Goal: Transaction & Acquisition: Book appointment/travel/reservation

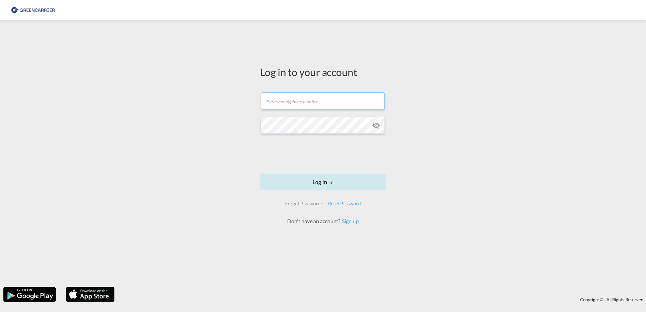
type input "[EMAIL_ADDRESS][DOMAIN_NAME]"
click at [342, 183] on button "Log In" at bounding box center [323, 182] width 126 height 17
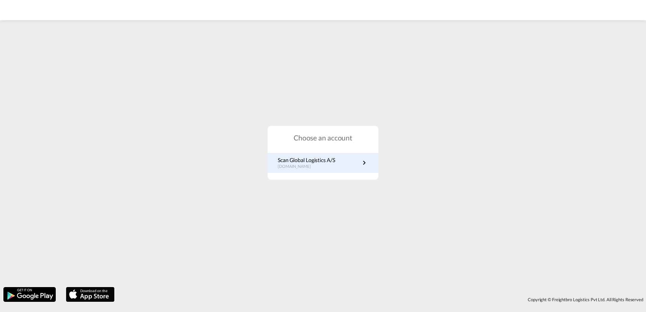
click at [321, 159] on p "Scan Global Logistics A/S" at bounding box center [306, 159] width 57 height 7
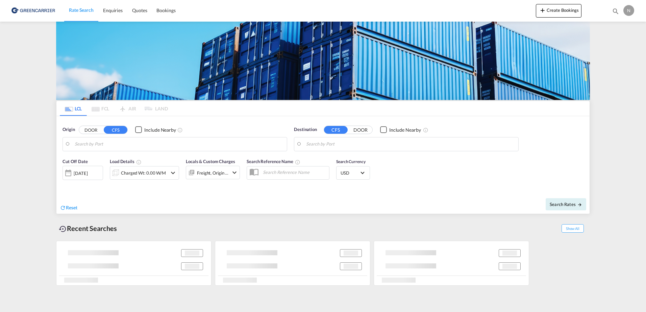
type input "DK-2880, Bagsværd, [GEOGRAPHIC_DATA], [GEOGRAPHIC_DATA]"
type input "Cartagena, COCTG"
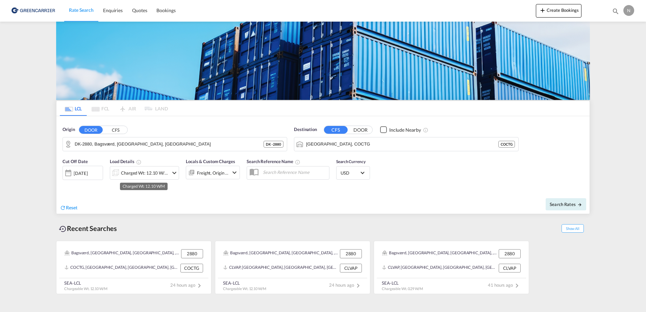
click at [156, 175] on div "Charged Wt: 12.10 W/M" at bounding box center [145, 172] width 48 height 9
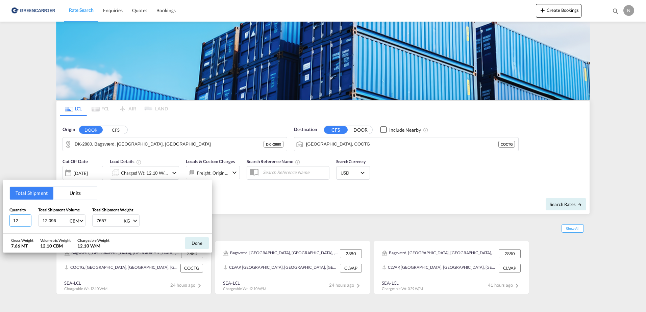
click at [18, 225] on input "12" at bounding box center [20, 220] width 22 height 12
type input "1"
type input "3"
click at [49, 221] on input "12.096" at bounding box center [55, 220] width 27 height 11
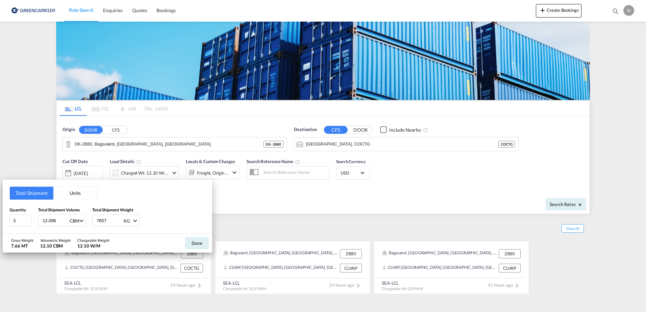
click at [49, 221] on input "12.096" at bounding box center [55, 220] width 27 height 11
type input "1.879"
click at [112, 221] on input "7657" at bounding box center [109, 220] width 27 height 11
drag, startPoint x: 112, startPoint y: 221, endPoint x: 94, endPoint y: 222, distance: 18.6
click at [94, 222] on div "7657 KG KG LB" at bounding box center [115, 220] width 47 height 12
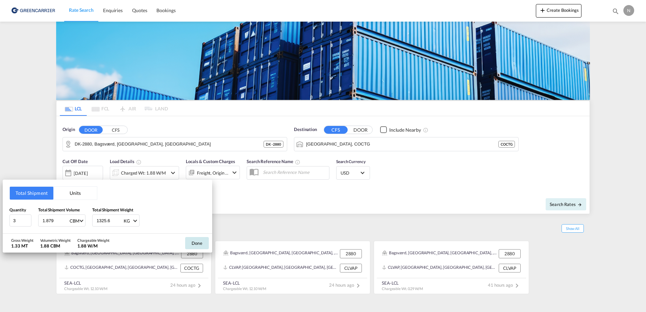
type input "1325.6"
click at [201, 245] on button "Done" at bounding box center [197, 243] width 24 height 12
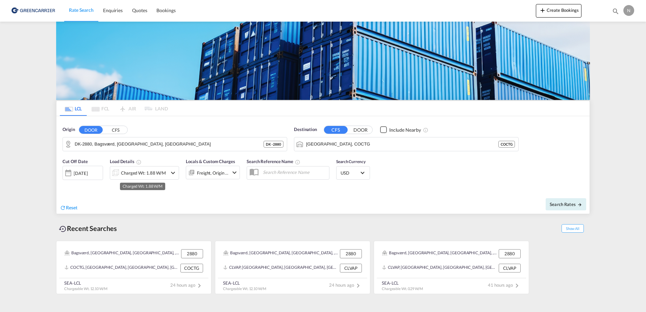
click at [149, 168] on div "Charged Wt: 1.88 W/M" at bounding box center [143, 172] width 45 height 9
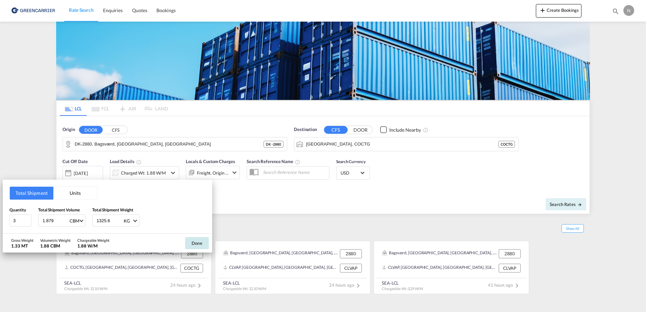
click at [198, 246] on button "Done" at bounding box center [197, 243] width 24 height 12
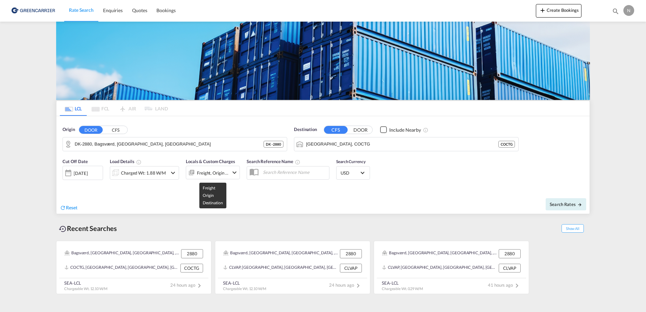
click at [207, 175] on div "Freight, Origin +1" at bounding box center [213, 172] width 32 height 9
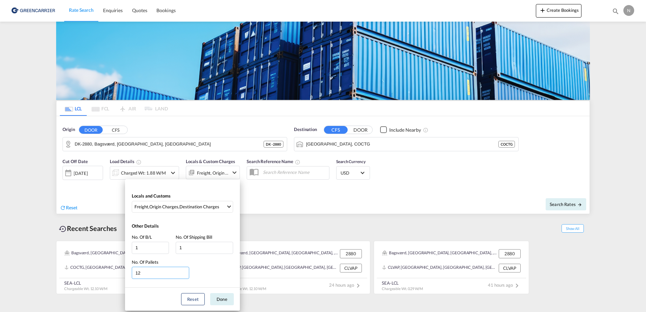
click at [163, 274] on input "12" at bounding box center [160, 273] width 57 height 12
drag, startPoint x: 163, startPoint y: 274, endPoint x: 26, endPoint y: 267, distance: 137.9
click at [26, 267] on div "Locals and Customs Freight , Origin Charges , Destination Charges Clear All Sel…" at bounding box center [323, 156] width 646 height 312
type input "3"
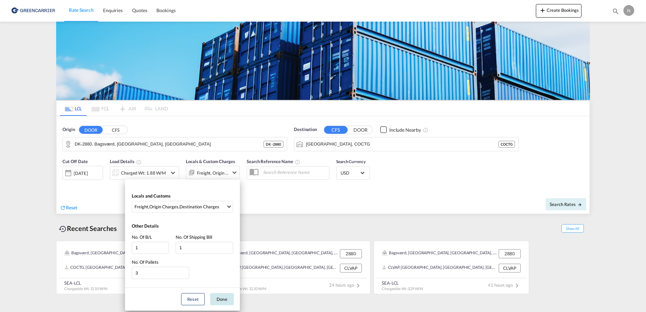
click at [221, 296] on button "Done" at bounding box center [222, 299] width 24 height 12
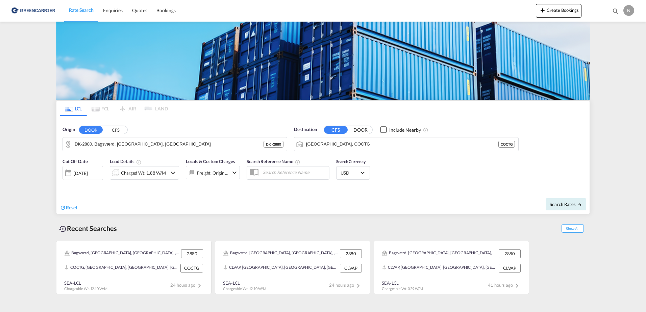
click at [287, 176] on input "text" at bounding box center [294, 172] width 70 height 10
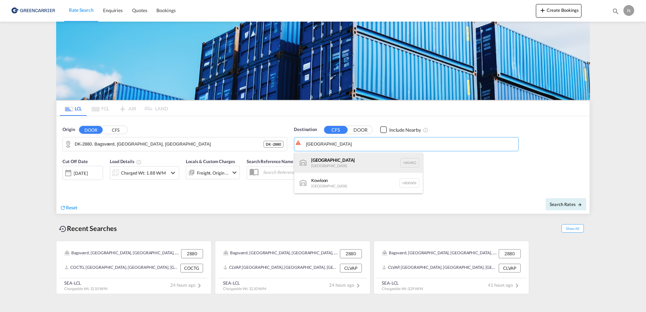
click at [338, 164] on div "Hong Kong Hong Kong HKHKG" at bounding box center [358, 163] width 128 height 20
type input "Hong Kong, HKHKG"
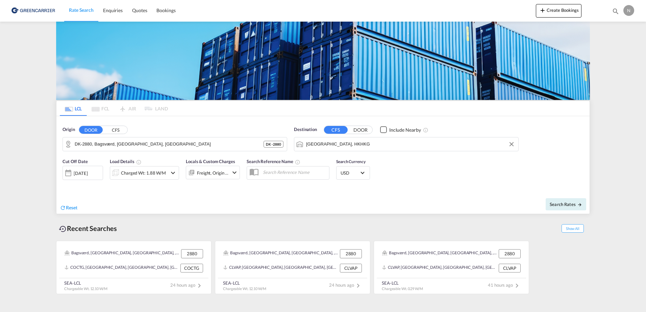
click at [440, 195] on div "Search Rates" at bounding box center [456, 203] width 265 height 19
click at [569, 209] on button "Search Rates" at bounding box center [565, 204] width 41 height 12
type input "2880 to HKHKG / 19 Sep 2025"
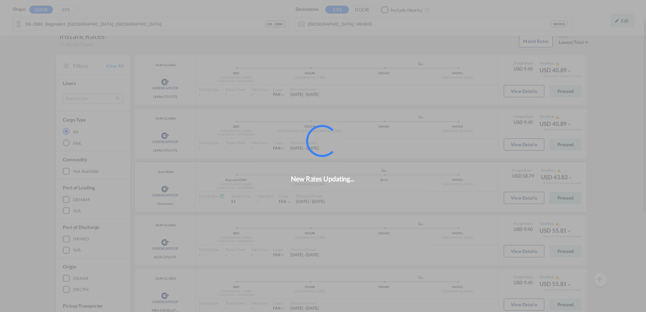
scroll to position [32, 0]
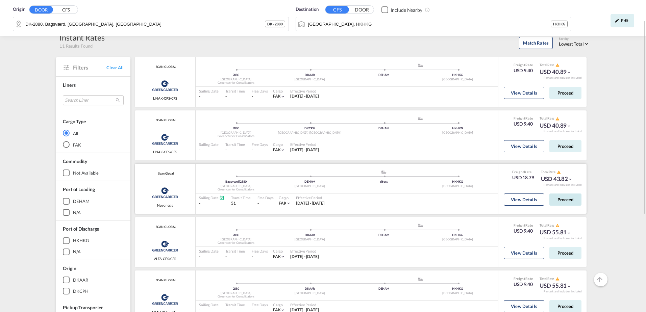
click at [569, 200] on button "Proceed" at bounding box center [565, 199] width 32 height 12
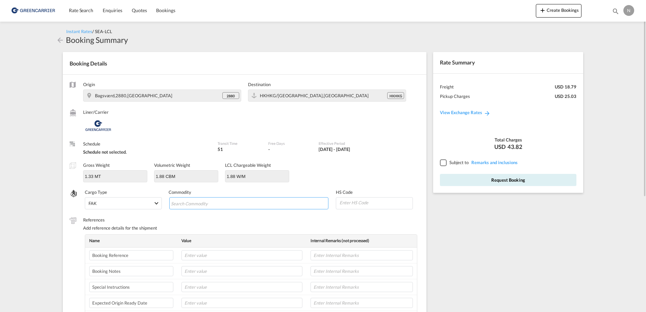
click at [189, 206] on input "Search Commodity" at bounding box center [202, 203] width 62 height 11
type input "enzymes"
click at [199, 203] on md-icon "Remove enzymes" at bounding box center [197, 203] width 8 height 8
type input "ENZYMES"
click at [352, 201] on input at bounding box center [376, 203] width 74 height 10
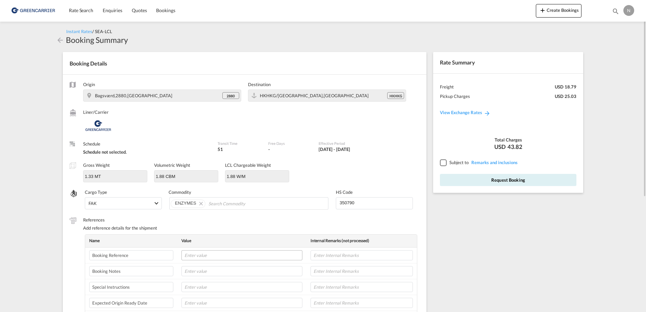
type input "350790"
click at [192, 257] on input "text" at bounding box center [241, 255] width 121 height 10
click at [197, 252] on input "text" at bounding box center [241, 255] width 121 height 10
paste input "CPH32106831"
type input "CPH32106831"
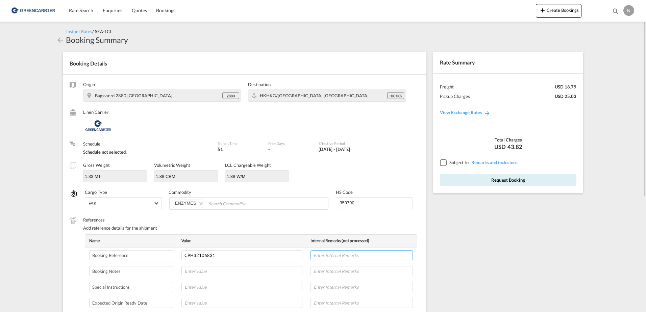
click at [344, 257] on input "text" at bounding box center [361, 255] width 102 height 10
type input "NOVONESIS"
click at [191, 285] on input "text" at bounding box center [241, 287] width 121 height 10
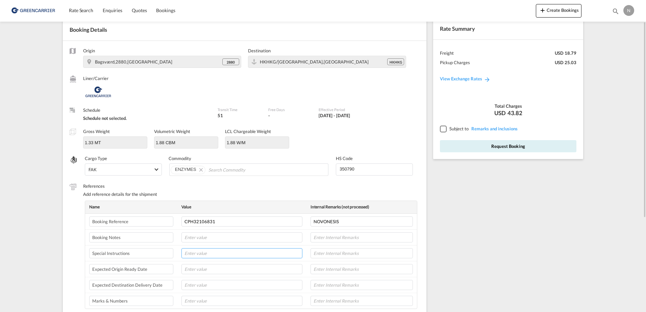
scroll to position [68, 0]
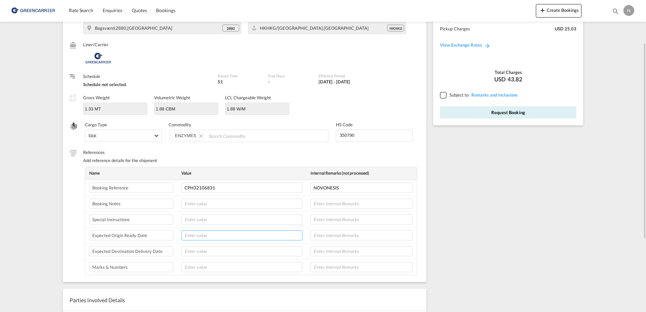
click at [185, 233] on input "text" at bounding box center [241, 235] width 121 height 10
click at [199, 236] on input "text" at bounding box center [241, 235] width 121 height 10
type input "23-09-25"
click at [384, 234] on input "text" at bounding box center [361, 235] width 102 height 10
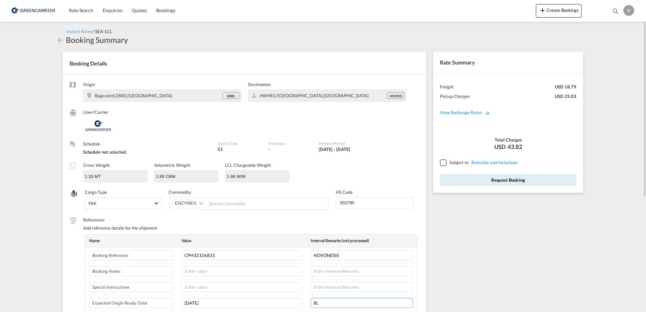
type input "8L"
click at [446, 163] on div at bounding box center [443, 162] width 6 height 6
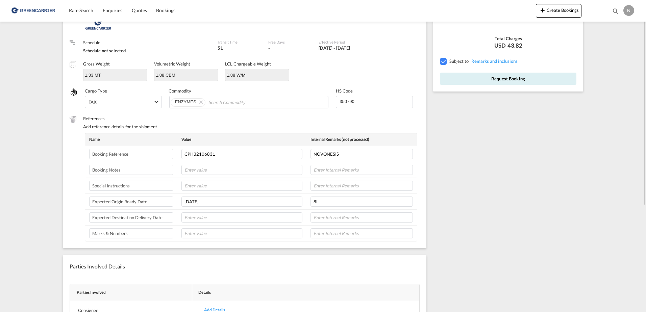
scroll to position [34, 0]
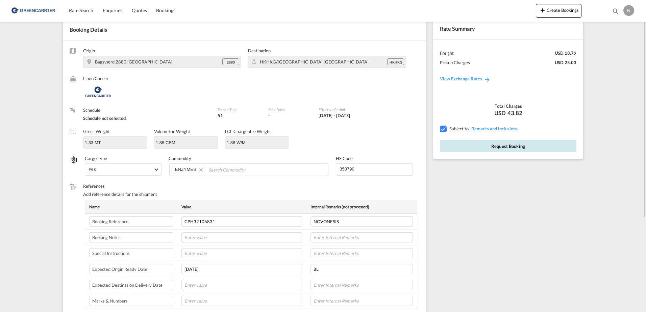
click at [467, 145] on button "Request Booking" at bounding box center [508, 146] width 136 height 12
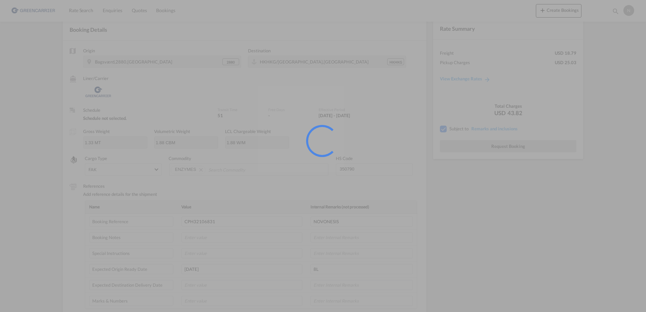
scroll to position [0, 0]
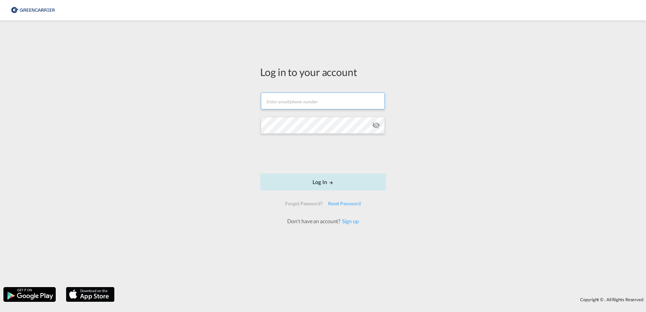
type input "[EMAIL_ADDRESS][DOMAIN_NAME]"
click at [349, 184] on button "Log In" at bounding box center [323, 182] width 126 height 17
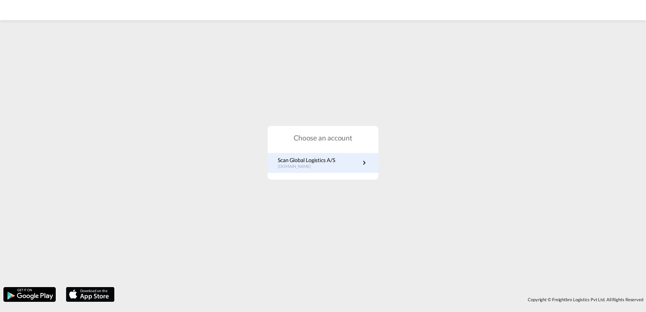
click at [338, 169] on link "Scan Global Logistics A/S [DOMAIN_NAME]" at bounding box center [323, 162] width 90 height 13
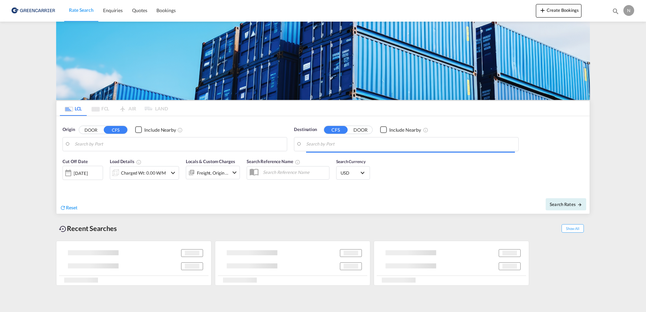
type input "DK-2880, Bagsværd, [GEOGRAPHIC_DATA], [GEOGRAPHIC_DATA]"
type input "[GEOGRAPHIC_DATA], HKHKG"
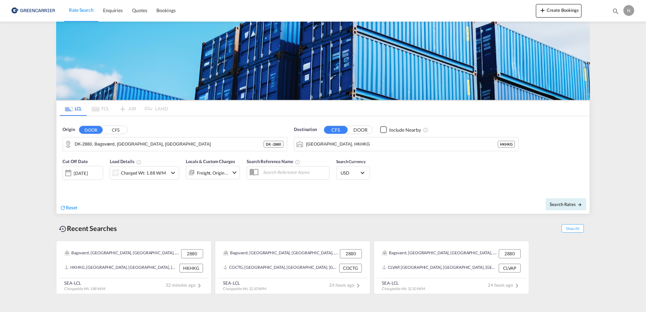
click at [141, 179] on div "Charged Wt: 1.88 W/M" at bounding box center [138, 173] width 57 height 14
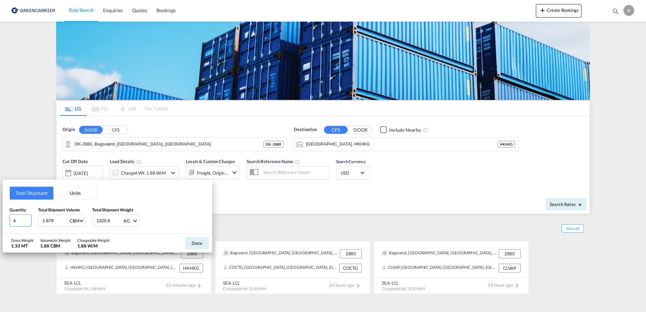
click at [27, 220] on input "4" at bounding box center [20, 220] width 22 height 12
click at [23, 220] on input "4" at bounding box center [20, 220] width 22 height 12
click at [27, 219] on input "5" at bounding box center [20, 220] width 22 height 12
click at [27, 219] on input "6" at bounding box center [20, 220] width 22 height 12
click at [27, 219] on input "7" at bounding box center [20, 220] width 22 height 12
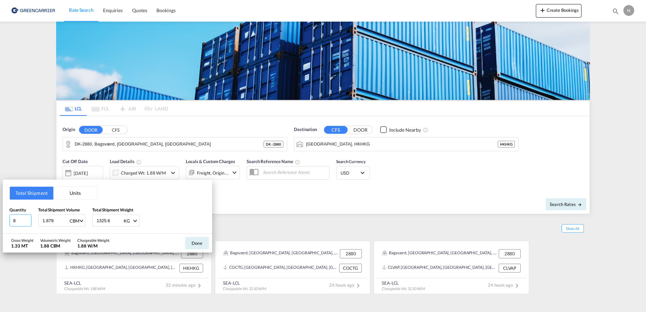
click at [27, 219] on input "8" at bounding box center [20, 220] width 22 height 12
type input "9"
click at [27, 219] on input "9" at bounding box center [20, 220] width 22 height 12
drag, startPoint x: 60, startPoint y: 218, endPoint x: -1, endPoint y: 217, distance: 60.4
click at [0, 217] on html "Rate Search Enquiries Quotes Bookings Rate Search Enquiries" at bounding box center [323, 156] width 646 height 312
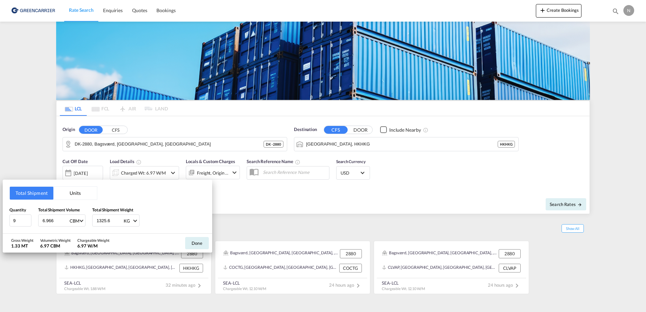
type input "6.966"
drag, startPoint x: 112, startPoint y: 219, endPoint x: 70, endPoint y: 223, distance: 42.4
click at [70, 223] on div "Quantity 9 Total Shipment Volume 6.966 CBM CBM CFT Total Shipment Weight 1325.6…" at bounding box center [107, 217] width 196 height 20
type input "5537.520"
click at [162, 211] on div "Quantity 9 Total Shipment Volume 6.966 CBM CBM CFT Total Shipment Weight 5537.5…" at bounding box center [107, 217] width 196 height 20
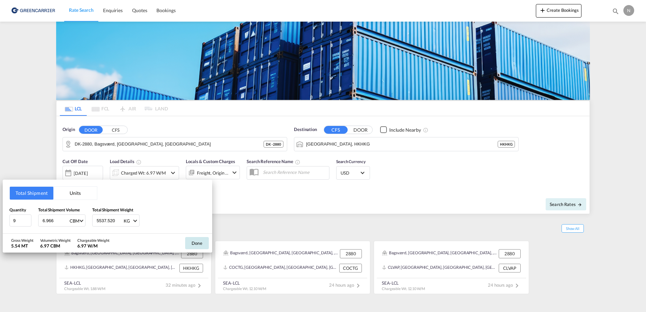
click at [196, 244] on button "Done" at bounding box center [197, 243] width 24 height 12
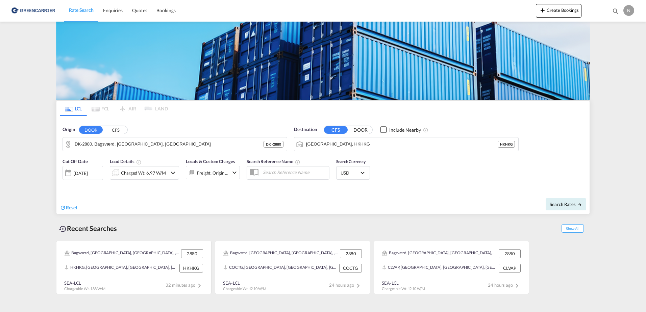
click at [134, 166] on div "Charged Wt: 6.97 W/M" at bounding box center [138, 173] width 57 height 14
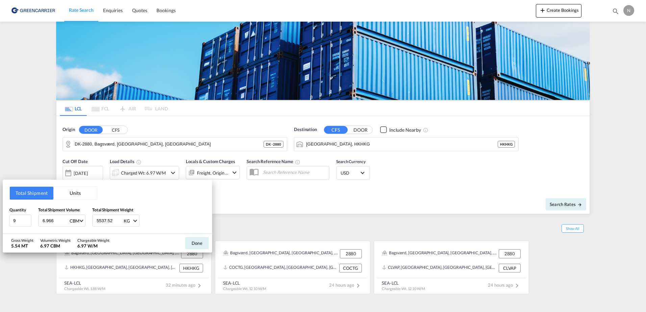
click at [283, 187] on div "Total Shipment Units Quantity 9 Total Shipment Volume 6.966 CBM CBM CFT Total S…" at bounding box center [323, 156] width 646 height 312
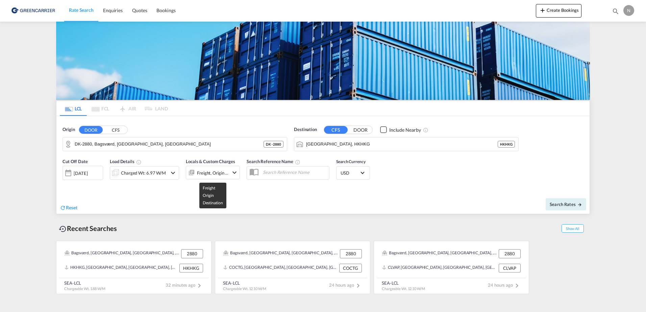
click at [210, 169] on div "Freight, Origin +1" at bounding box center [213, 172] width 32 height 9
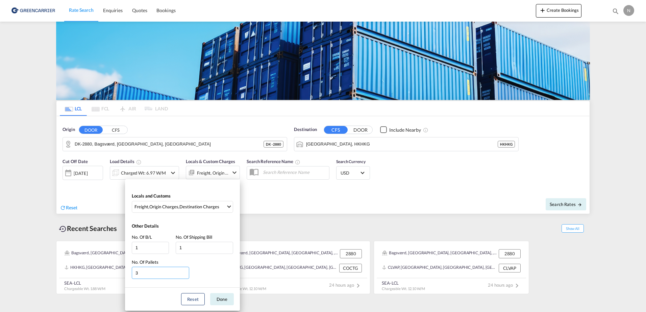
click at [169, 275] on input "3" at bounding box center [160, 273] width 57 height 12
drag, startPoint x: 169, startPoint y: 275, endPoint x: 104, endPoint y: 279, distance: 65.2
click at [104, 279] on div "Locals and Customs Freight , Origin Charges , Destination Charges Clear All Sel…" at bounding box center [323, 156] width 646 height 312
type input "9"
click at [228, 305] on button "Done" at bounding box center [222, 299] width 24 height 12
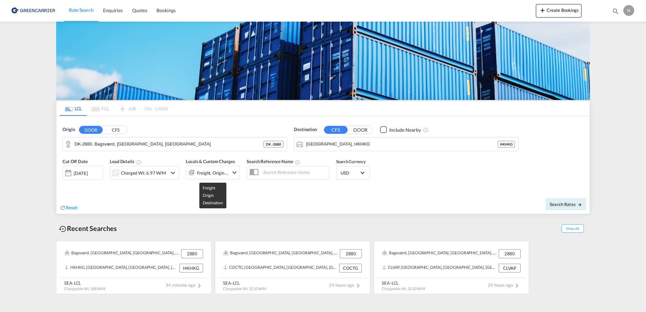
click at [212, 173] on div "Freight, Origin +1" at bounding box center [213, 172] width 32 height 9
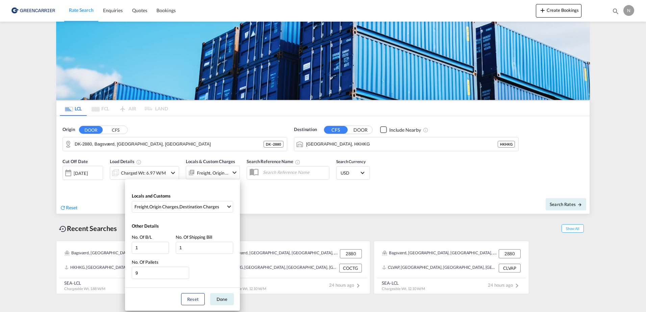
click at [288, 216] on div "Locals and Customs Freight , Origin Charges , Destination Charges Clear All Sel…" at bounding box center [323, 156] width 646 height 312
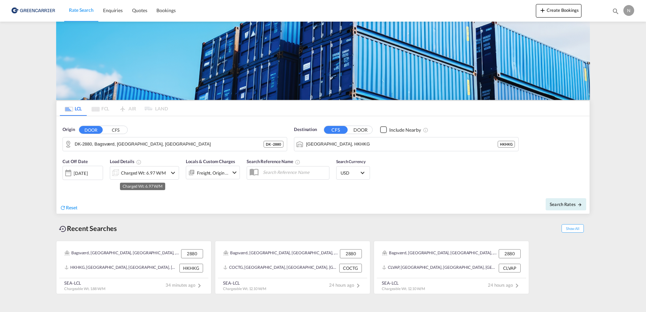
click at [143, 173] on div "Charged Wt: 6.97 W/M" at bounding box center [143, 172] width 45 height 9
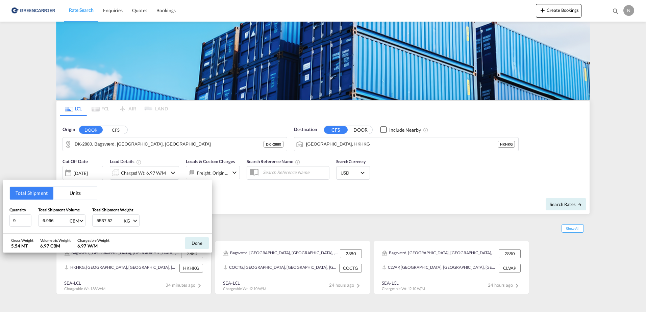
click at [282, 227] on div "Total Shipment Units Quantity 9 Total Shipment Volume 6.966 CBM CBM CFT Total S…" at bounding box center [323, 156] width 646 height 312
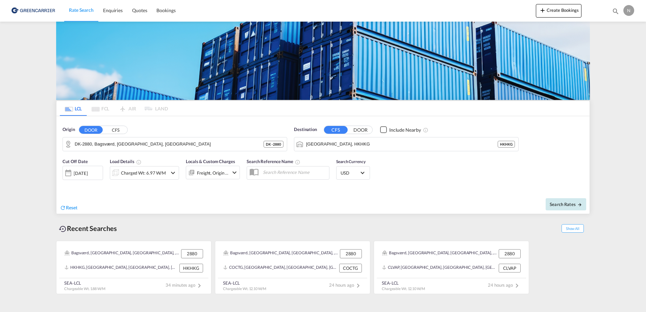
click at [560, 209] on button "Search Rates" at bounding box center [565, 204] width 41 height 12
type input "2880 to HKHKG / 19 Sep 2025"
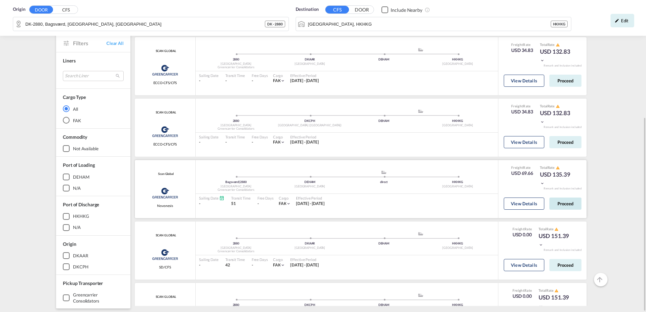
scroll to position [270, 0]
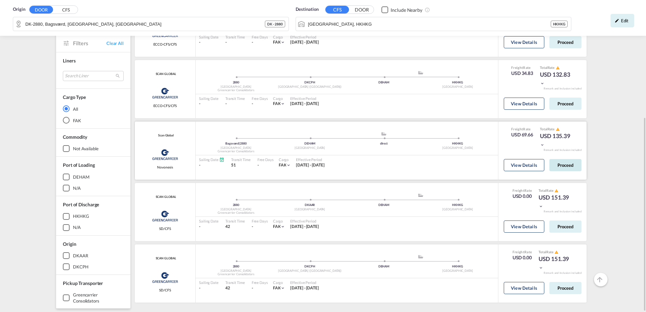
click at [567, 164] on button "Proceed" at bounding box center [565, 165] width 32 height 12
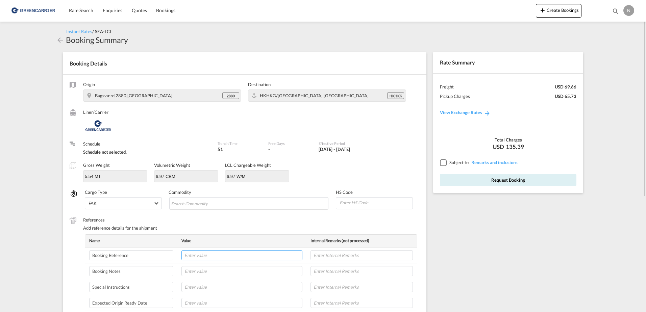
click at [229, 255] on input "text" at bounding box center [241, 255] width 121 height 10
paste input "CPH32106832"
type input "CPH32106832"
click at [339, 253] on input "text" at bounding box center [361, 255] width 102 height 10
type input "NOVONESIS"
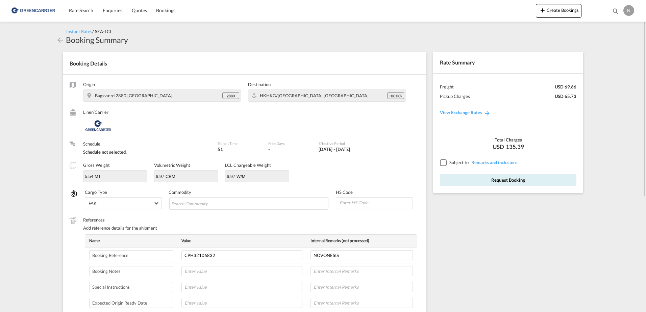
click at [350, 199] on input at bounding box center [376, 203] width 74 height 10
type input "350790"
click at [196, 208] on input "Chips input." at bounding box center [202, 203] width 62 height 11
type input "ENZYMES"
click at [126, 199] on md-select-value "FAK" at bounding box center [124, 203] width 72 height 11
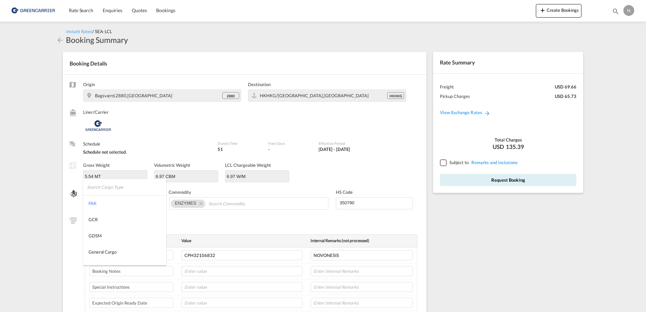
click at [207, 220] on md-backdrop at bounding box center [323, 156] width 646 height 312
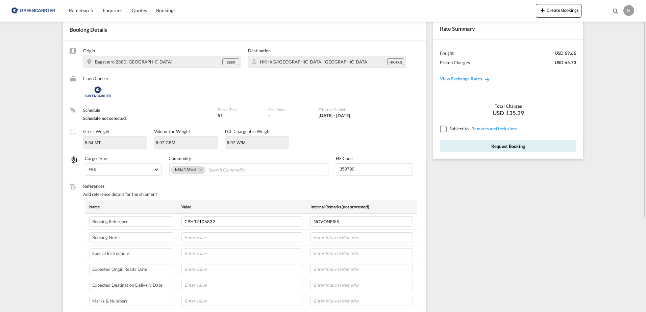
scroll to position [68, 0]
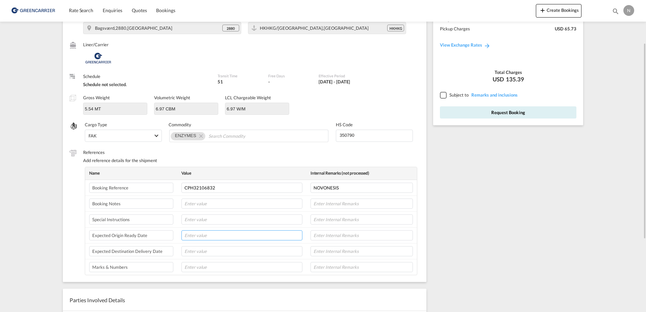
click at [192, 231] on input "text" at bounding box center [241, 235] width 121 height 10
type input "23-29-25"
click at [356, 236] on input "text" at bounding box center [361, 235] width 102 height 10
type input "8L"
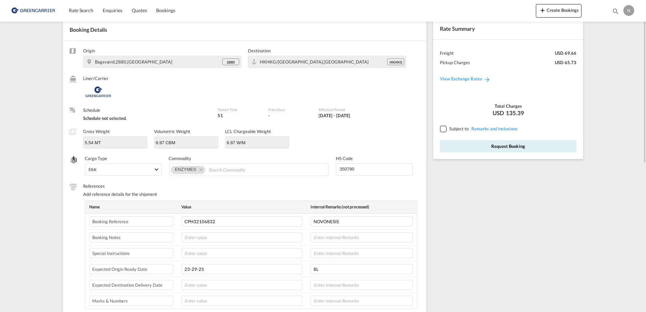
scroll to position [0, 0]
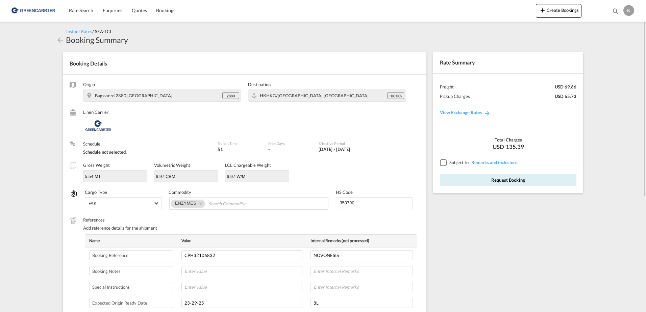
click at [446, 161] on div at bounding box center [443, 162] width 6 height 6
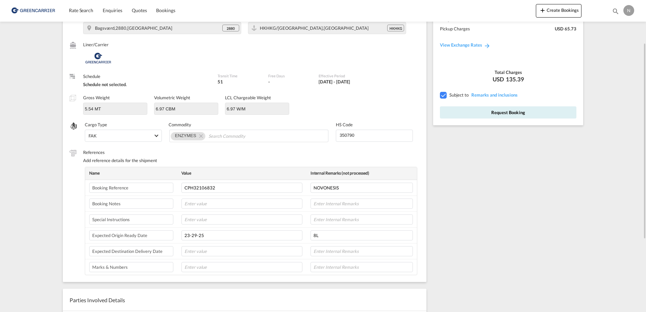
scroll to position [34, 0]
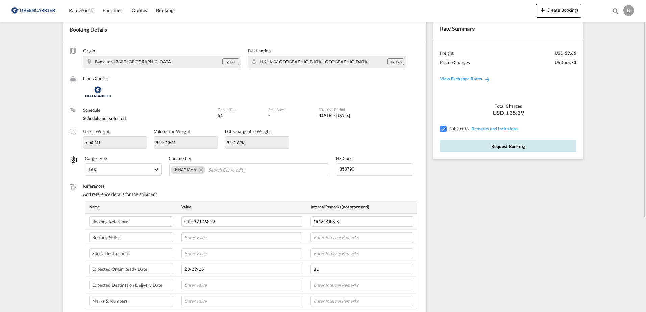
click at [511, 145] on button "Request Booking" at bounding box center [508, 146] width 136 height 12
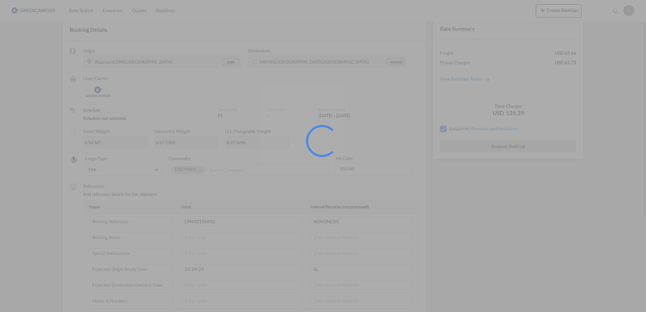
scroll to position [0, 0]
